Goal: Transaction & Acquisition: Purchase product/service

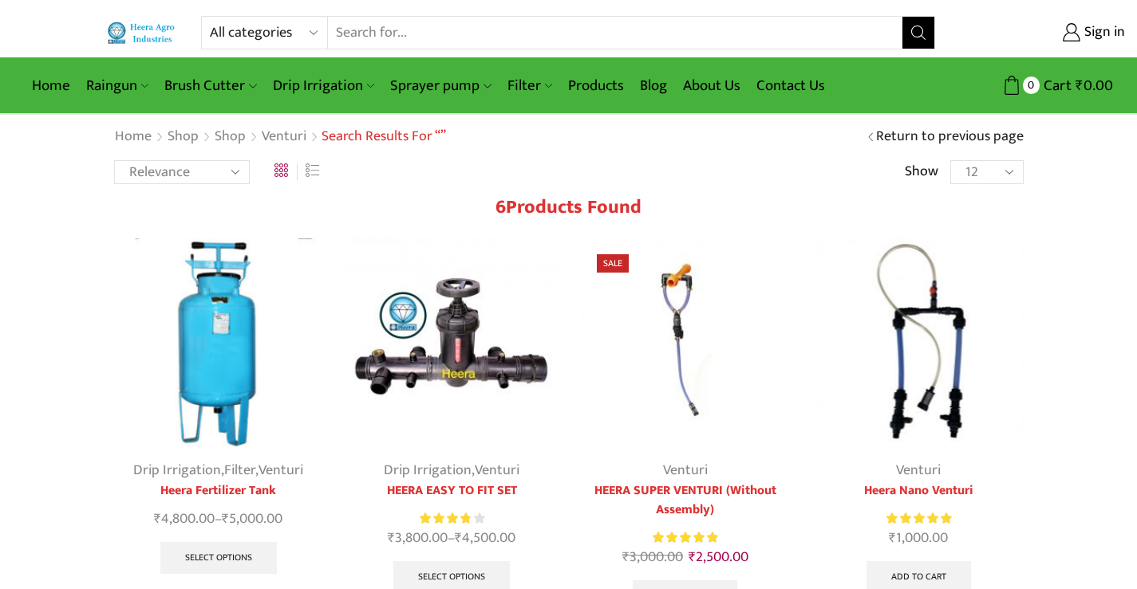
click at [307, 31] on select "All categories Accessories Air Release Valve Brush Cutter Domestic Use Drip Irr…" at bounding box center [268, 33] width 117 height 32
select select "mulching-paper"
click at [210, 17] on select "All categories Accessories Air Release Valve Brush Cutter Domestic Use Drip Irr…" at bounding box center [268, 33] width 117 height 32
click at [916, 32] on icon "Search button" at bounding box center [918, 33] width 14 height 14
